Goal: Transaction & Acquisition: Book appointment/travel/reservation

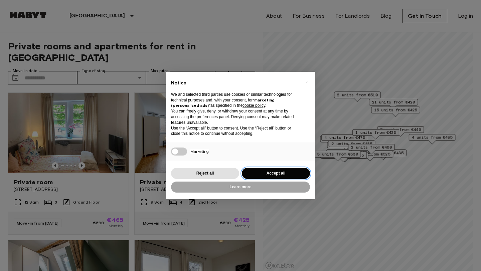
click at [262, 176] on button "Accept all" at bounding box center [276, 173] width 68 height 11
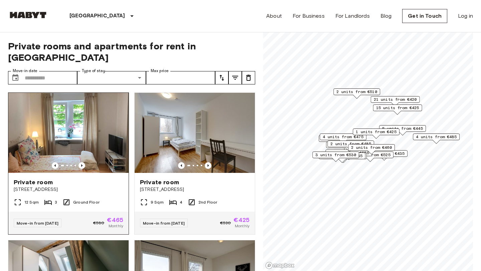
click at [58, 187] on span "[STREET_ADDRESS]" at bounding box center [69, 190] width 110 height 7
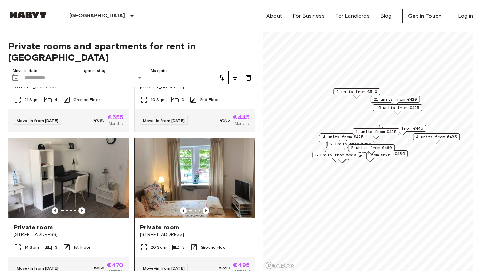
scroll to position [1435, 0]
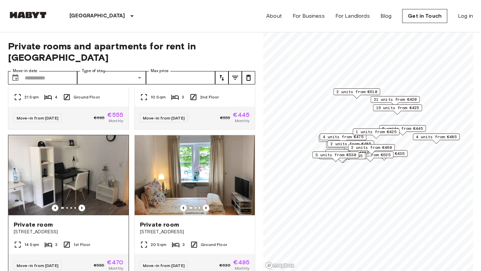
click at [71, 169] on img at bounding box center [68, 175] width 120 height 80
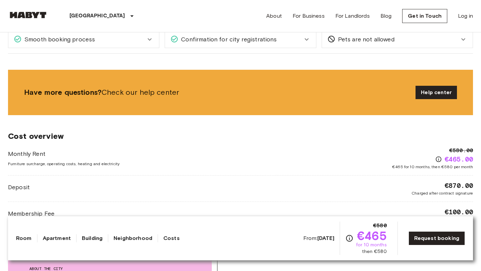
scroll to position [466, 0]
